Goal: Check status: Check status

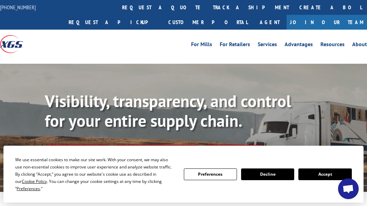
click at [298, 180] on button "Accept" at bounding box center [324, 175] width 53 height 12
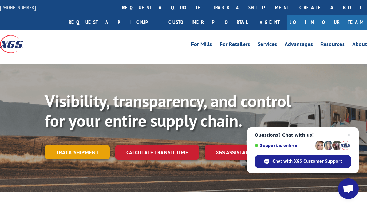
click at [86, 150] on link "Track shipment" at bounding box center [77, 152] width 65 height 14
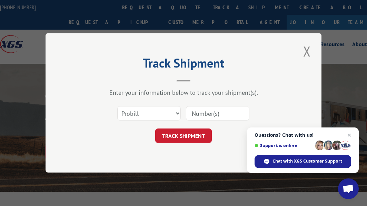
click at [349, 135] on span "Open chat" at bounding box center [349, 135] width 9 height 9
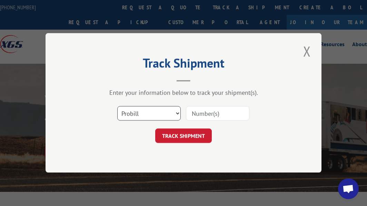
click at [152, 118] on select "Select category... Probill BOL PO" at bounding box center [148, 114] width 63 height 14
select select "bol"
click at [117, 107] on select "Select category... Probill BOL PO" at bounding box center [148, 114] width 63 height 14
click at [208, 116] on input at bounding box center [217, 114] width 63 height 14
type input "425163"
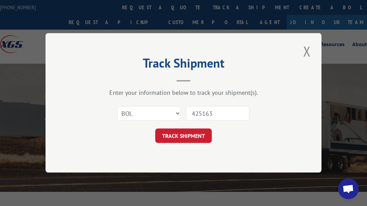
click button "TRACK SHIPMENT" at bounding box center [183, 136] width 57 height 14
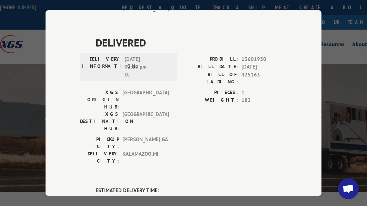
scroll to position [489, 0]
